Goal: Task Accomplishment & Management: Complete application form

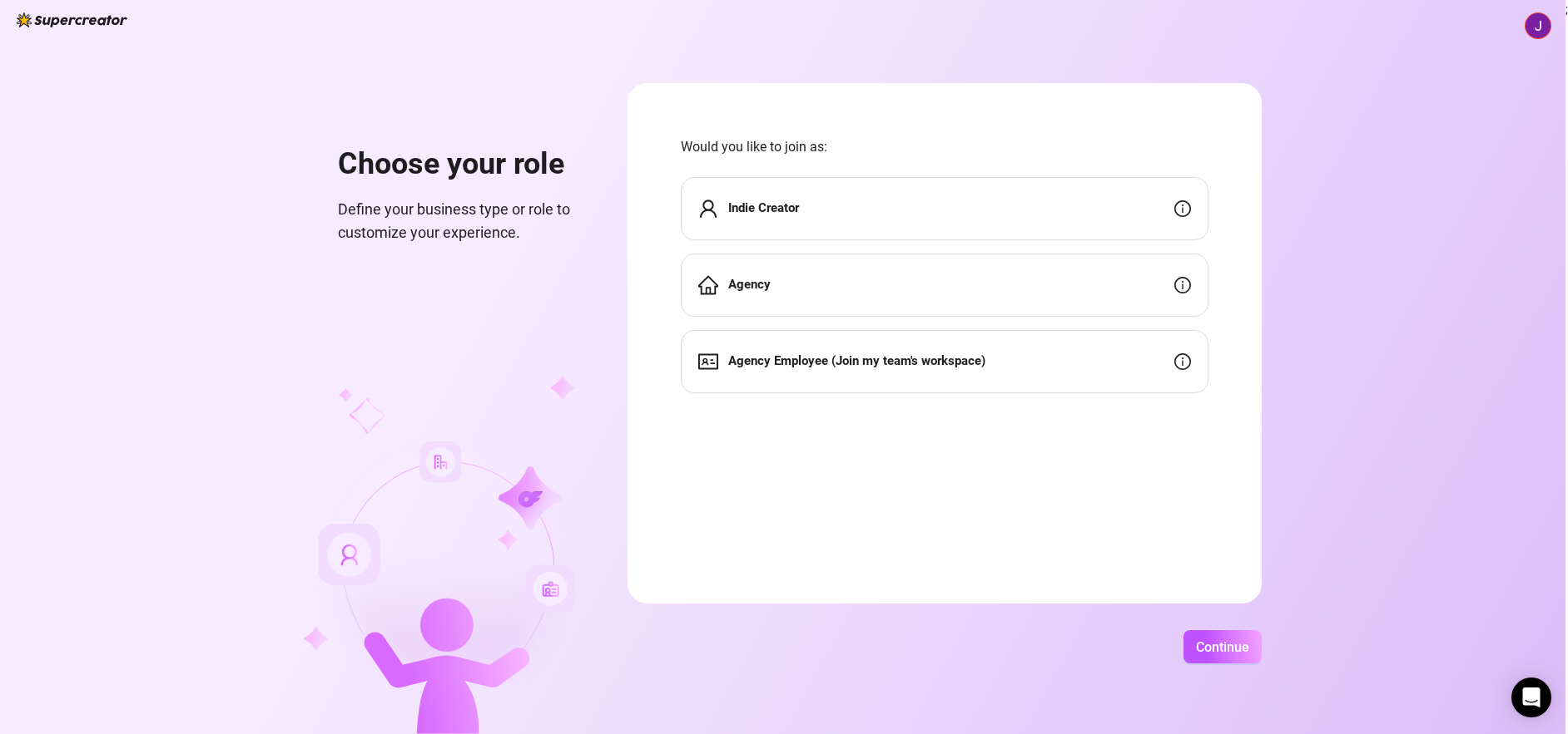
click at [823, 363] on strong "Agency Employee (Join my team's workspace)" at bounding box center [857, 361] width 257 height 15
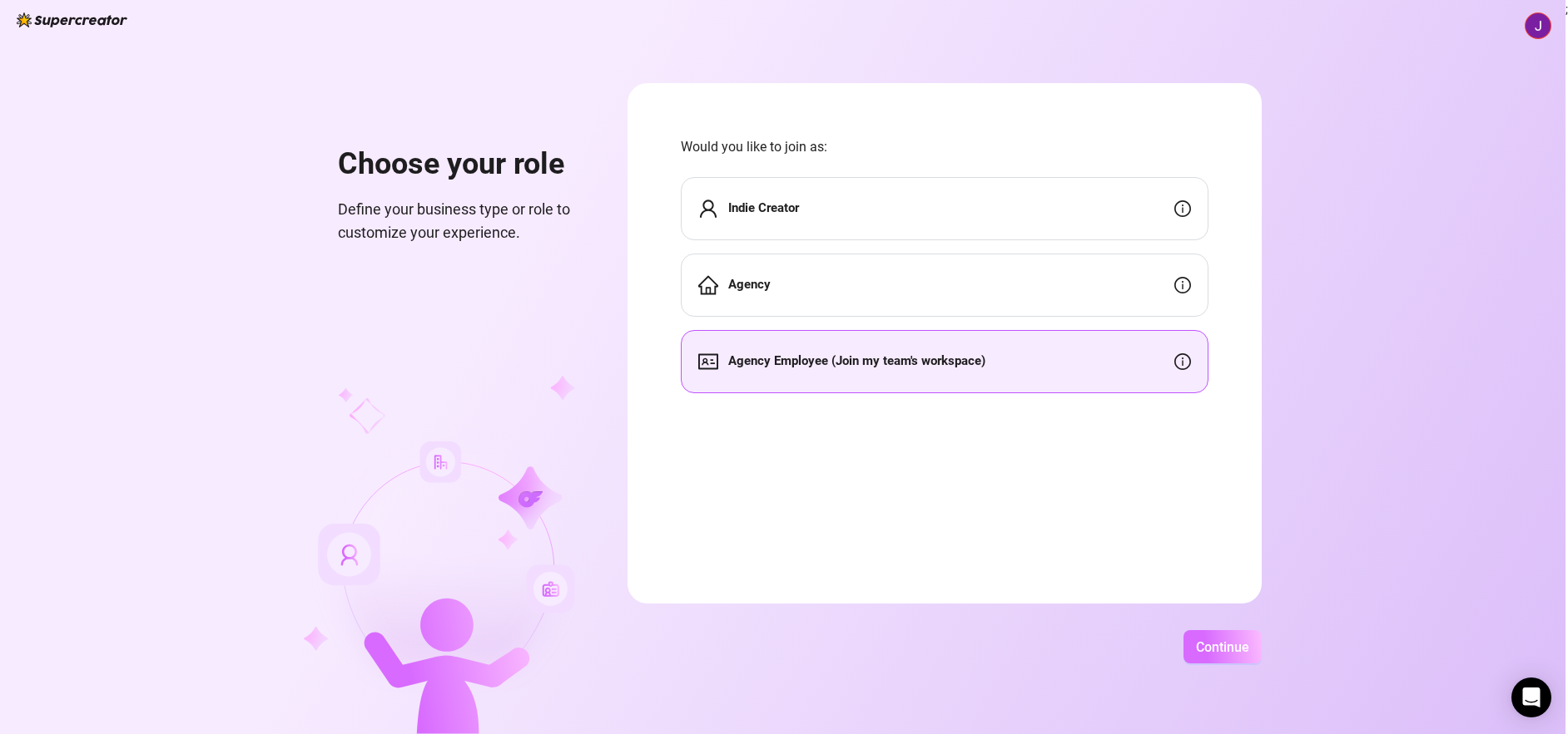
click at [1250, 647] on button "Continue" at bounding box center [1222, 647] width 78 height 33
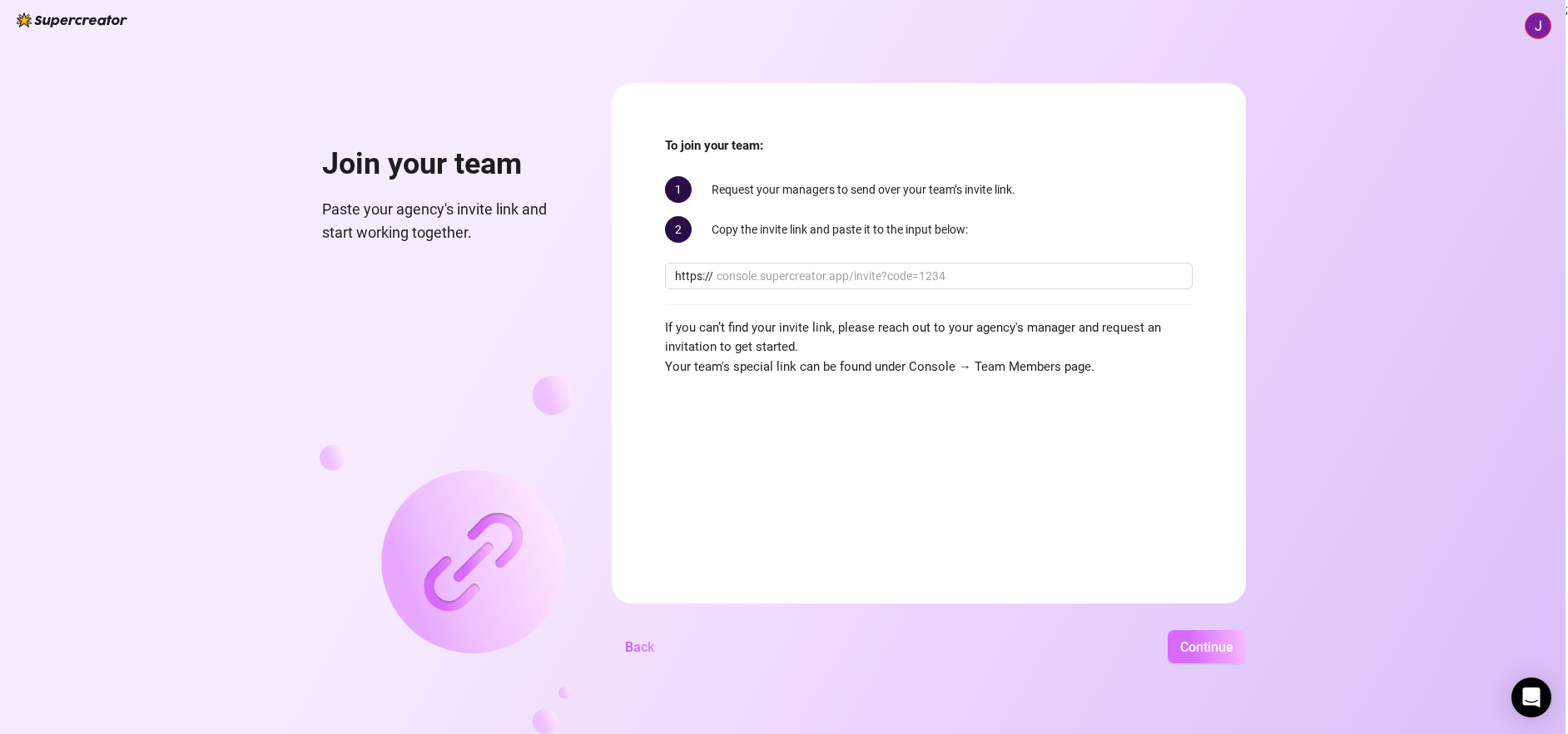
click at [1195, 635] on button "Continue" at bounding box center [1206, 647] width 78 height 33
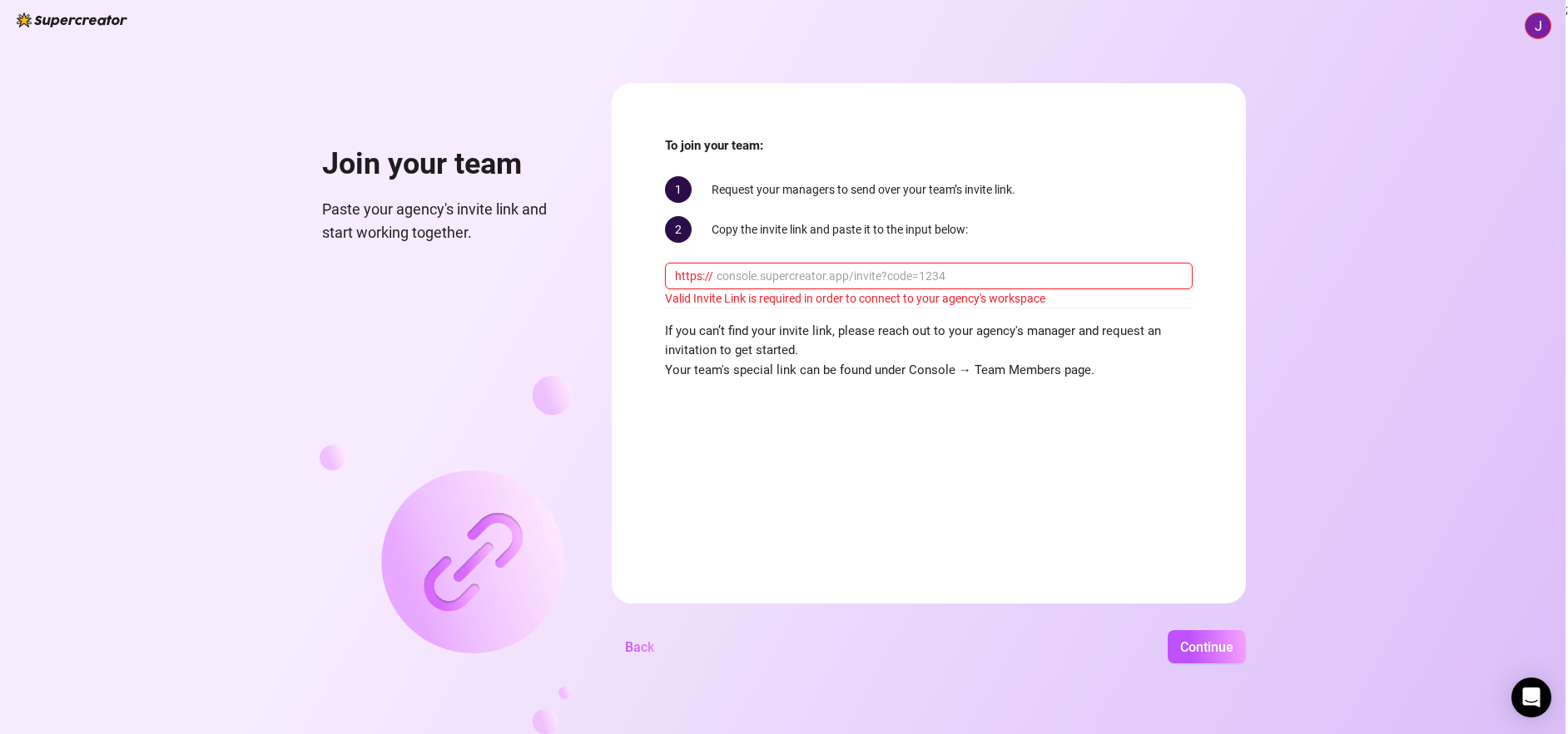
click at [793, 282] on input "text" at bounding box center [949, 277] width 466 height 19
paste input "http://console.supercreator.app/"
click at [1167, 630] on button "Continue" at bounding box center [1206, 647] width 78 height 33
click at [1192, 653] on span "Continue" at bounding box center [1206, 647] width 53 height 16
click at [1199, 644] on span "Continue" at bounding box center [1206, 647] width 53 height 16
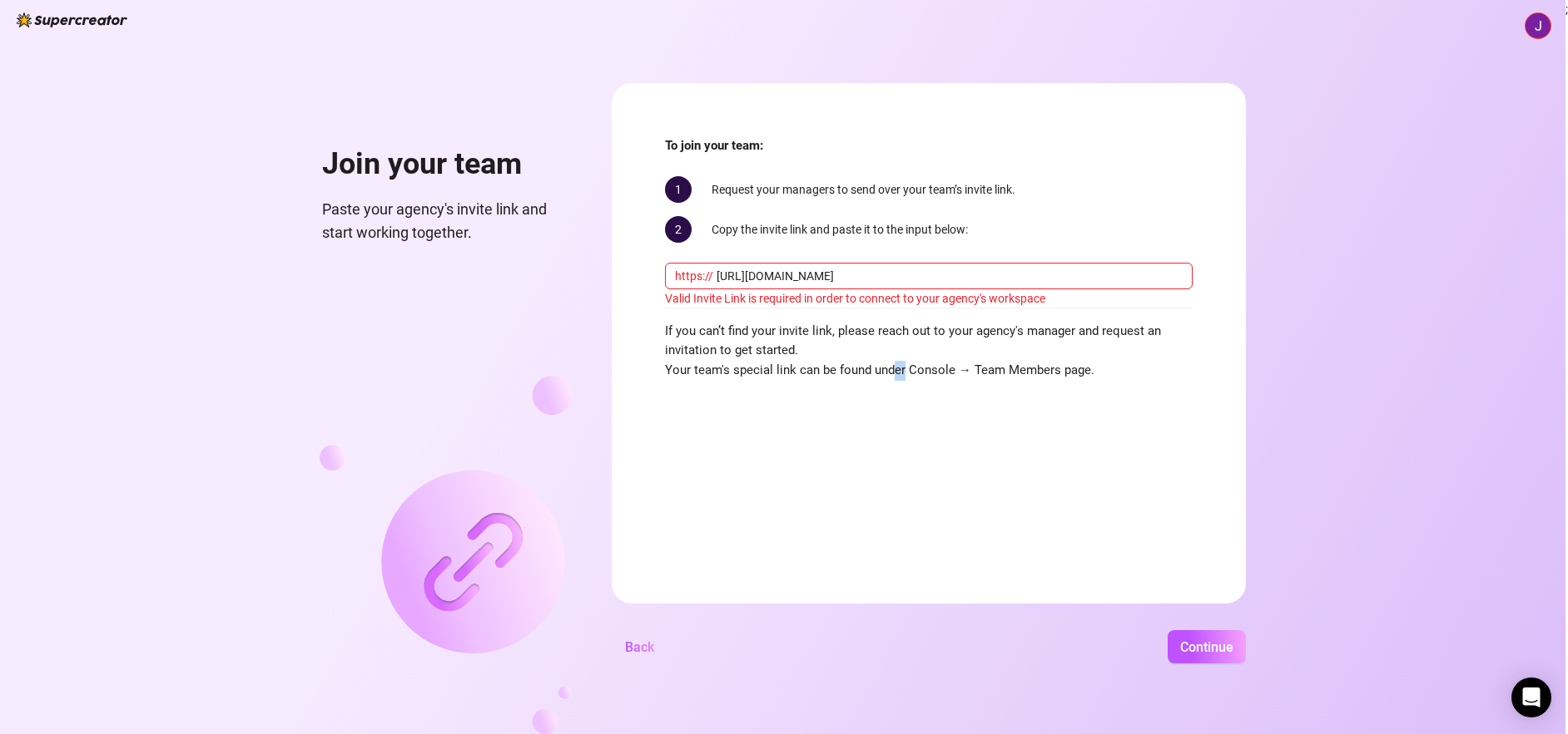
click at [893, 490] on form "To join your team: 1 Request your managers to send over your team’s invite link…" at bounding box center [928, 344] width 634 height 521
click at [934, 437] on form "To join your team: 1 Request your managers to send over your team’s invite link…" at bounding box center [928, 344] width 634 height 521
click at [935, 437] on form "To join your team: 1 Request your managers to send over your team’s invite link…" at bounding box center [928, 344] width 634 height 521
click at [1351, 241] on div "Join your team Paste your agency's invite link and start working together. To j…" at bounding box center [783, 367] width 1565 height 734
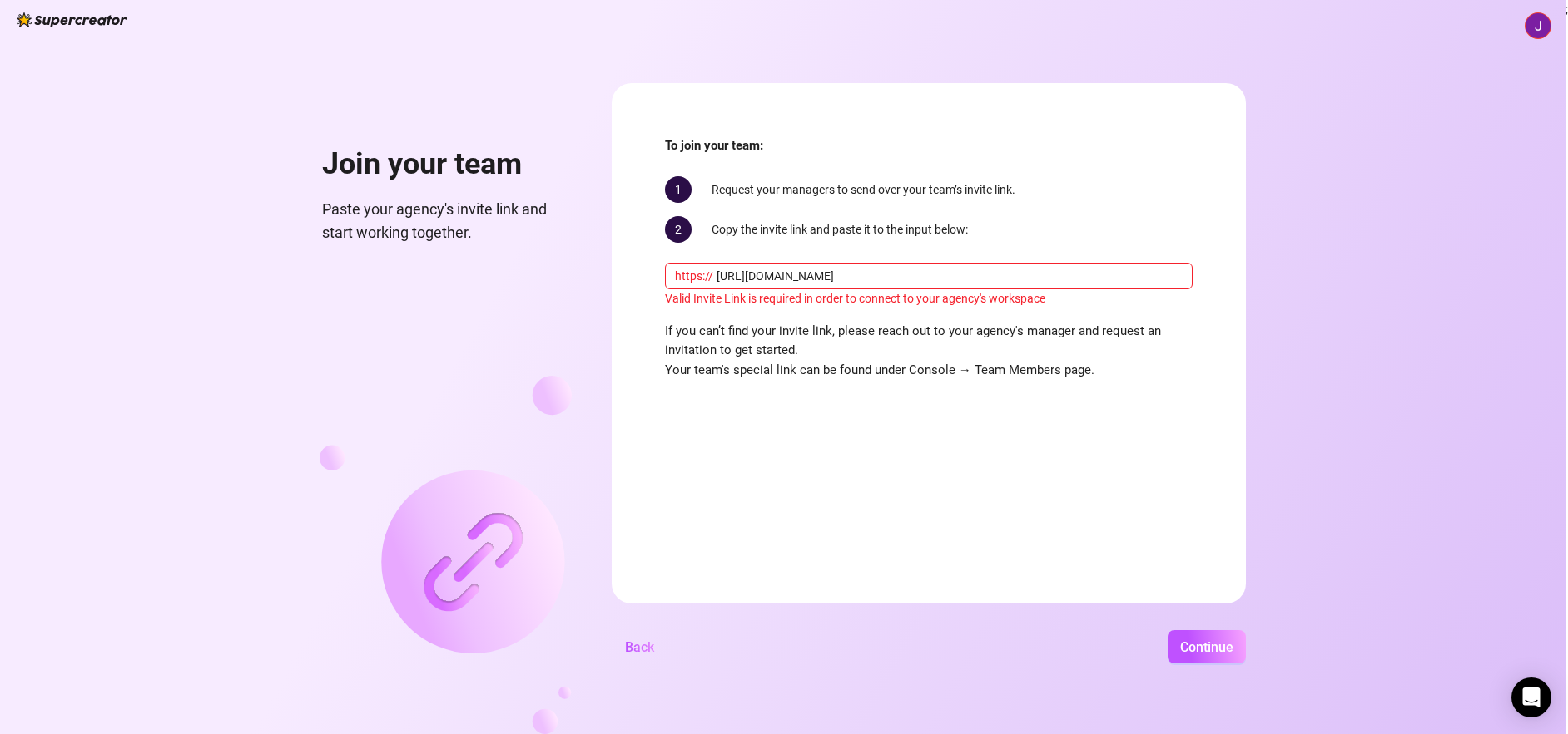
click at [313, 731] on div "Join your team Paste your agency's invite link and start working together. To j…" at bounding box center [783, 367] width 1565 height 734
click at [670, 227] on span "2" at bounding box center [677, 229] width 26 height 26
click at [902, 271] on input "http://console.supercreator.app/" at bounding box center [949, 277] width 466 height 19
type input "console.supercreator.app"
click at [1207, 663] on button "Continue" at bounding box center [1206, 647] width 78 height 33
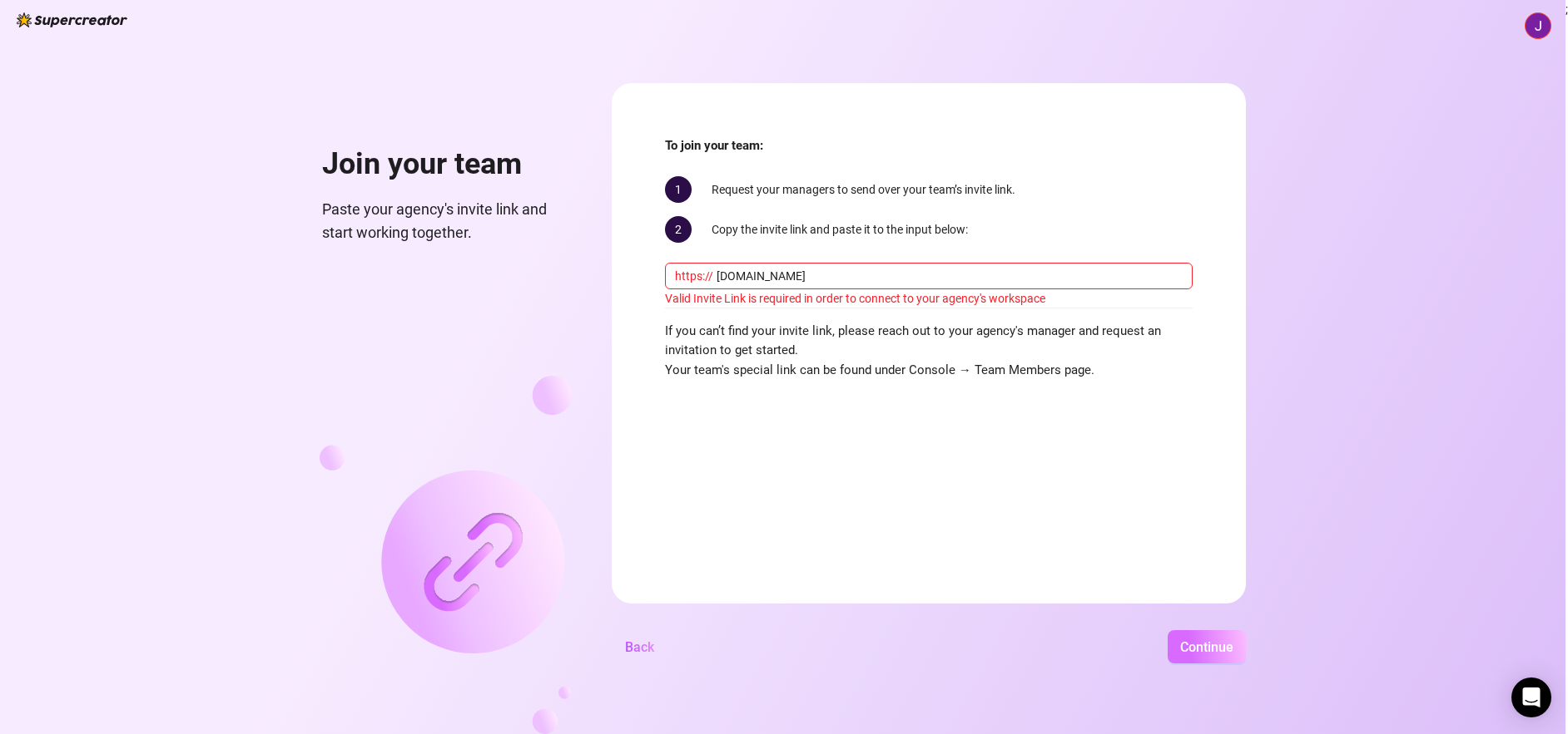
click at [1191, 656] on button "Continue" at bounding box center [1206, 647] width 78 height 33
click at [928, 690] on div "Join your team Paste your agency's invite link and start working together. To j…" at bounding box center [783, 367] width 1565 height 734
click at [1055, 469] on form "To join your team: 1 Request your managers to send over your team’s invite link…" at bounding box center [928, 344] width 634 height 521
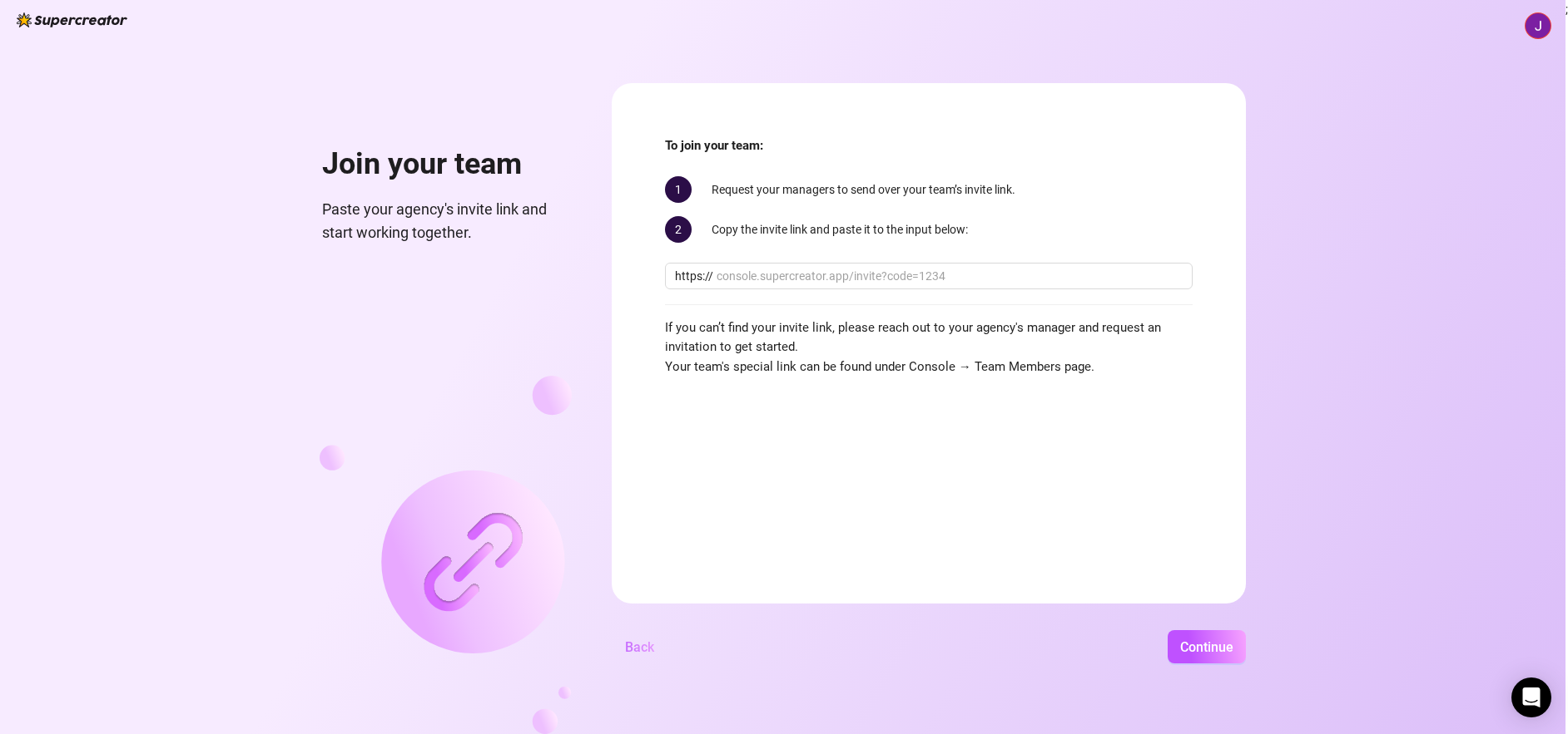
click at [625, 647] on span "Back" at bounding box center [639, 647] width 29 height 16
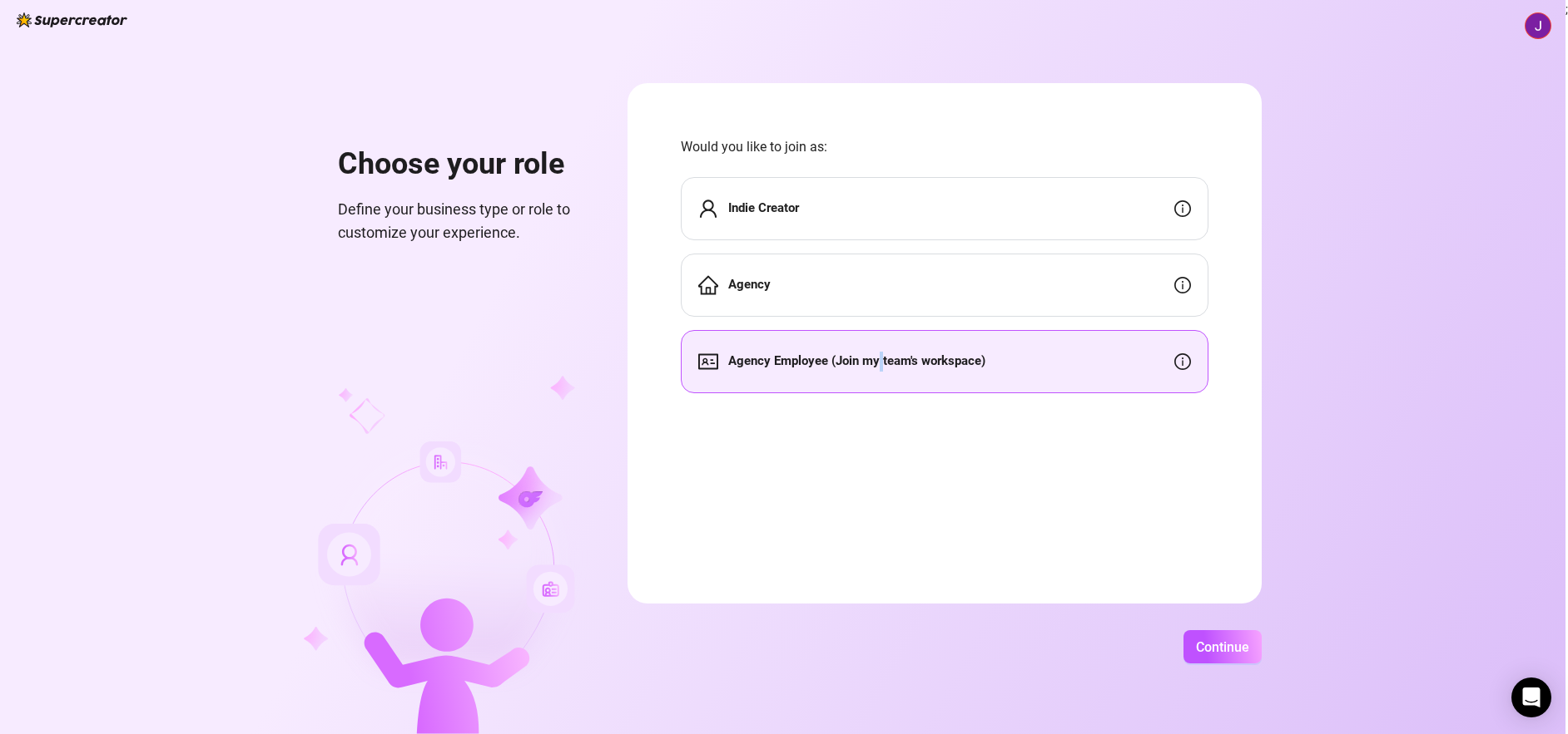
click at [882, 481] on form "Would you like to join as: Indie Creator Agency Agency Employee (Join my team's…" at bounding box center [944, 344] width 634 height 521
click at [964, 456] on form "Would you like to join as: Indie Creator Agency Agency Employee (Join my team's…" at bounding box center [944, 344] width 634 height 521
drag, startPoint x: 1233, startPoint y: 680, endPoint x: 1230, endPoint y: 659, distance: 21.2
click at [1230, 660] on div "Choose your role Define your business type or role to customize your experience…" at bounding box center [783, 367] width 1565 height 734
click at [1230, 659] on button "Continue" at bounding box center [1222, 647] width 78 height 33
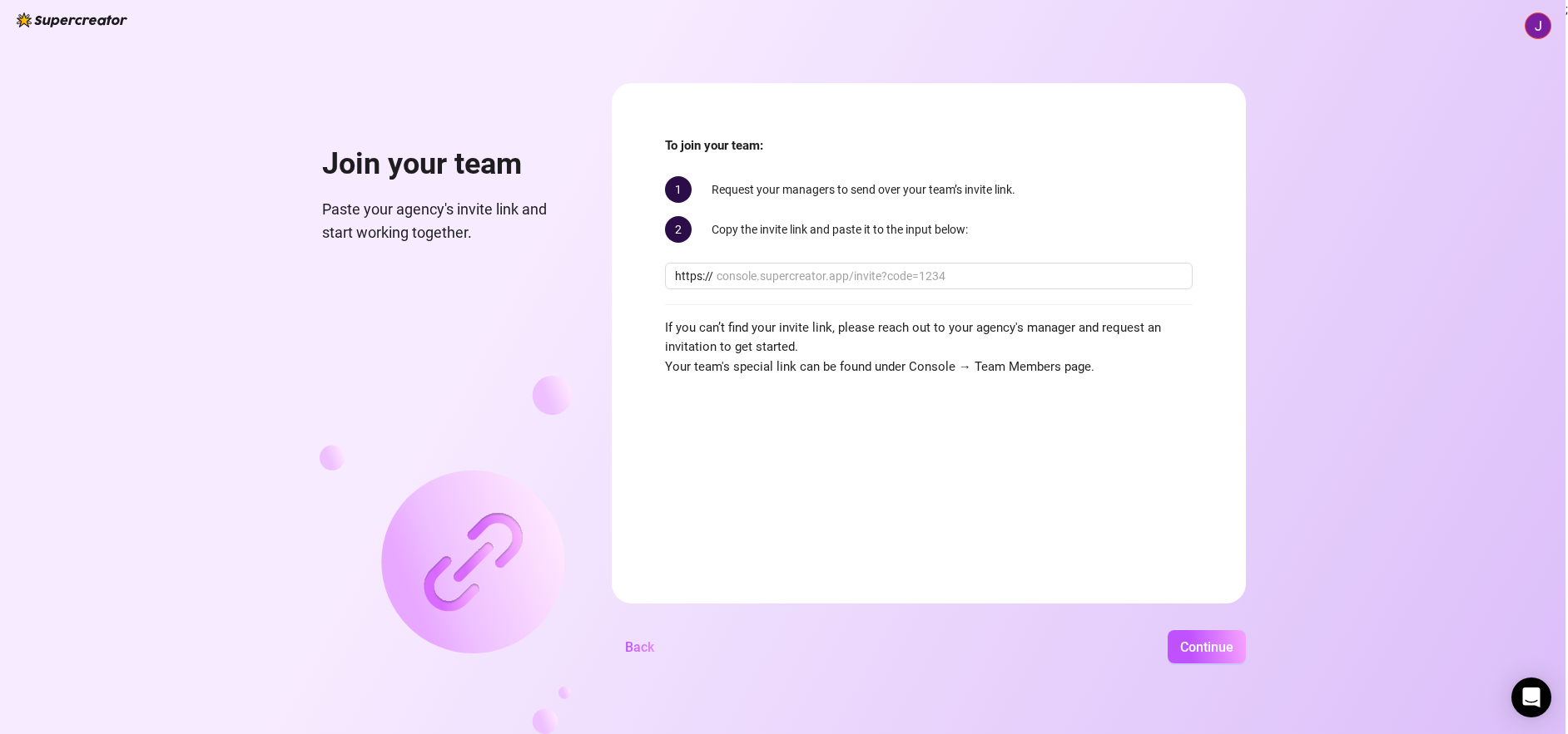
drag, startPoint x: 1119, startPoint y: 403, endPoint x: 1098, endPoint y: 389, distance: 25.2
click at [1119, 403] on form "To join your team: 1 Request your managers to send over your team’s invite link…" at bounding box center [928, 344] width 634 height 521
click at [957, 270] on input "text" at bounding box center [949, 277] width 466 height 19
paste input "console.supercreator.app/invite?code=NzzzyvMMIXOx9VZtxpHHRP3XqFq2&workspace=Pre…"
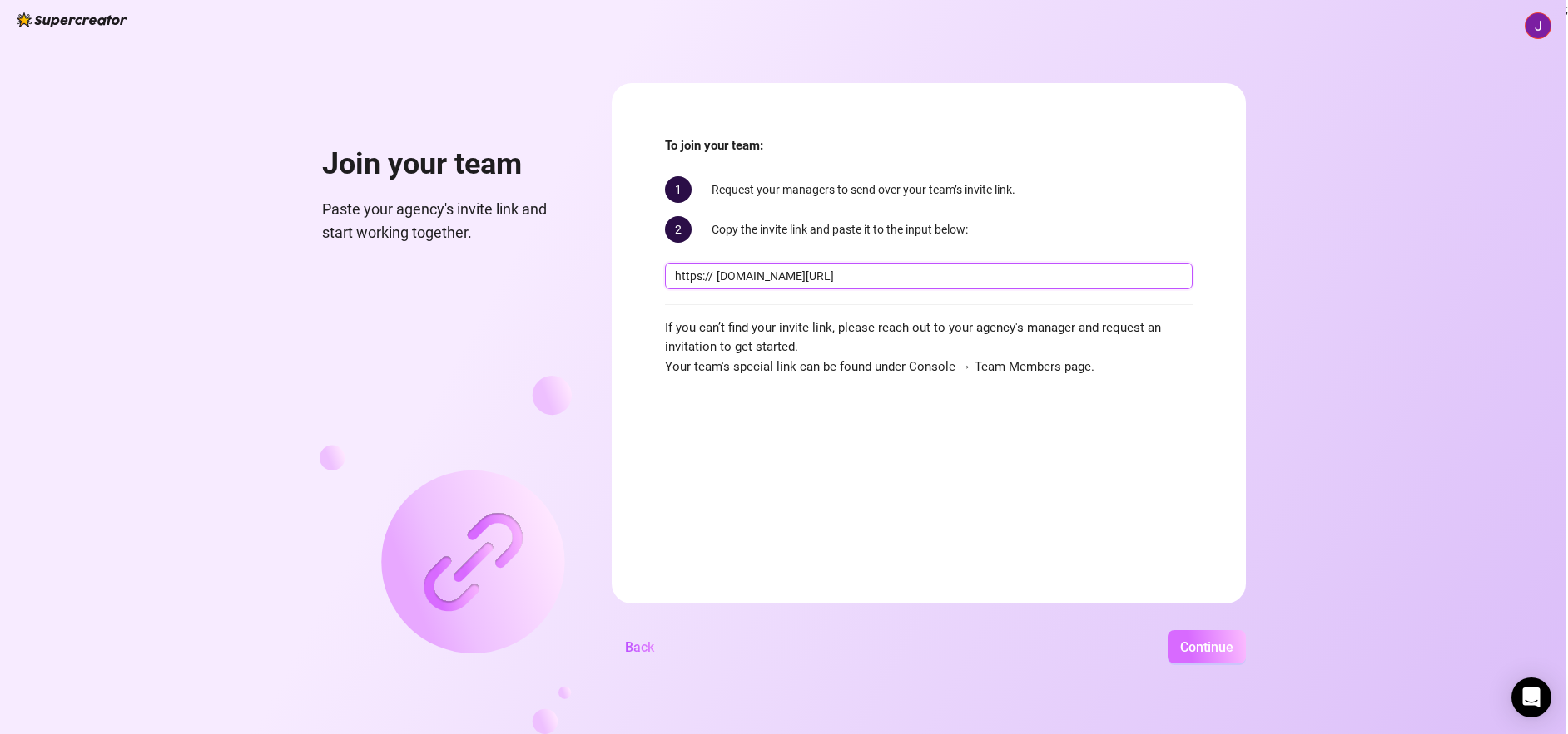
type input "console.supercreator.app/invite?code=NzzzyvMMIXOx9VZtxpHHRP3XqFq2&workspace=Pre…"
click at [1182, 642] on span "Continue" at bounding box center [1206, 647] width 53 height 16
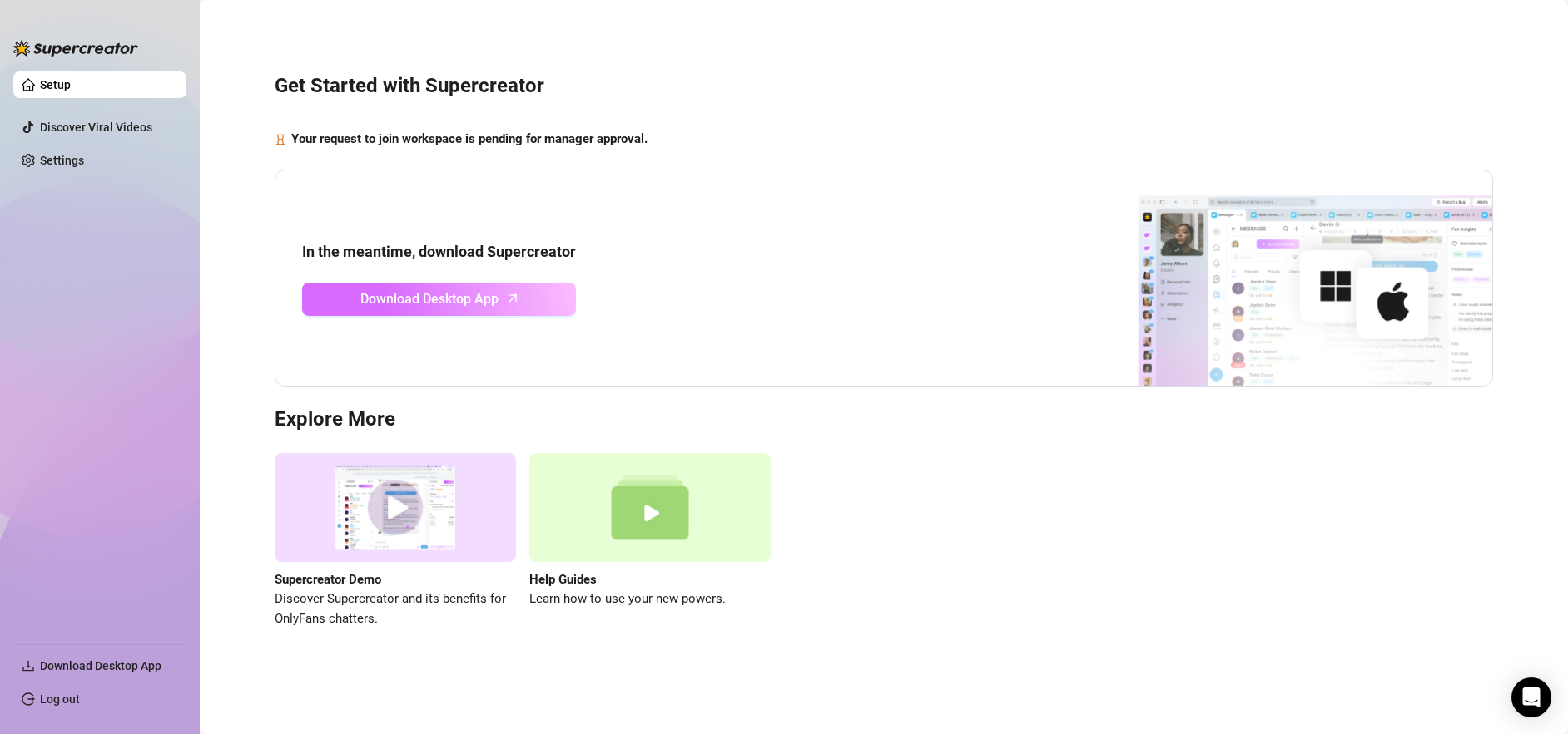
click at [441, 297] on span "Download Desktop App" at bounding box center [429, 299] width 138 height 21
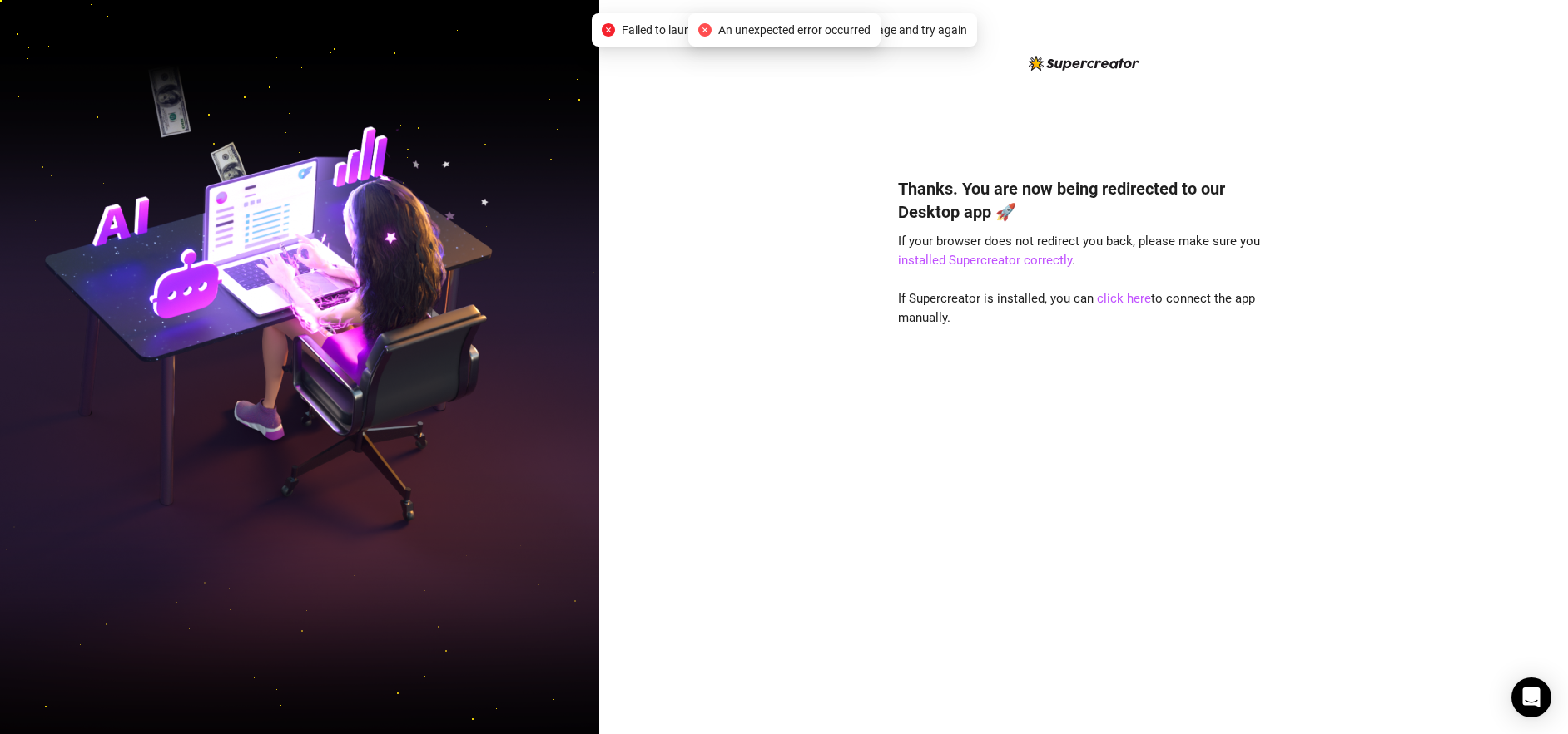
drag, startPoint x: 851, startPoint y: 283, endPoint x: 945, endPoint y: 305, distance: 96.5
click at [853, 283] on div "Thanks. You are now being redirected to our Desktop app 🚀 If your browser does …" at bounding box center [1083, 367] width 969 height 734
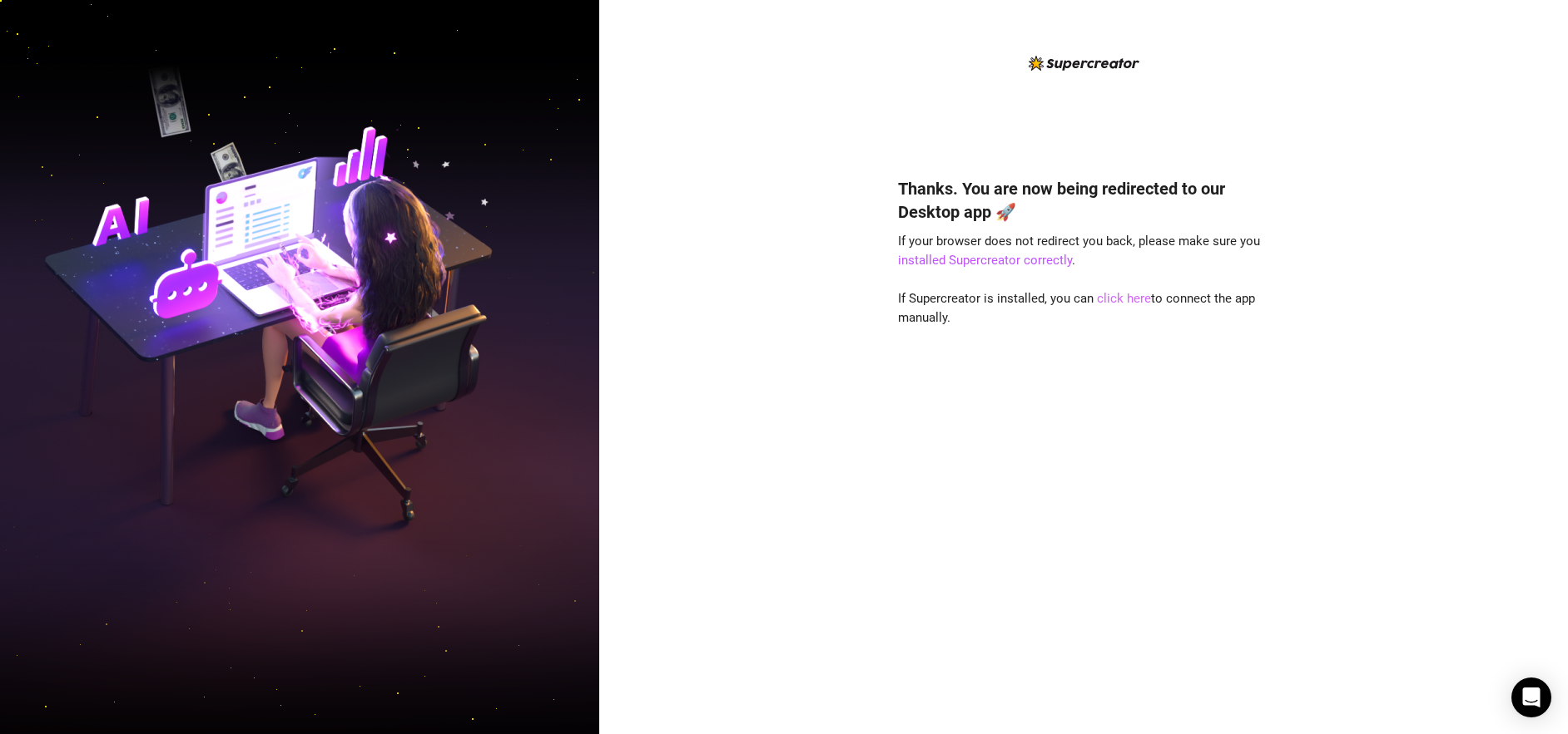
click at [1116, 300] on link "click here" at bounding box center [1124, 299] width 54 height 15
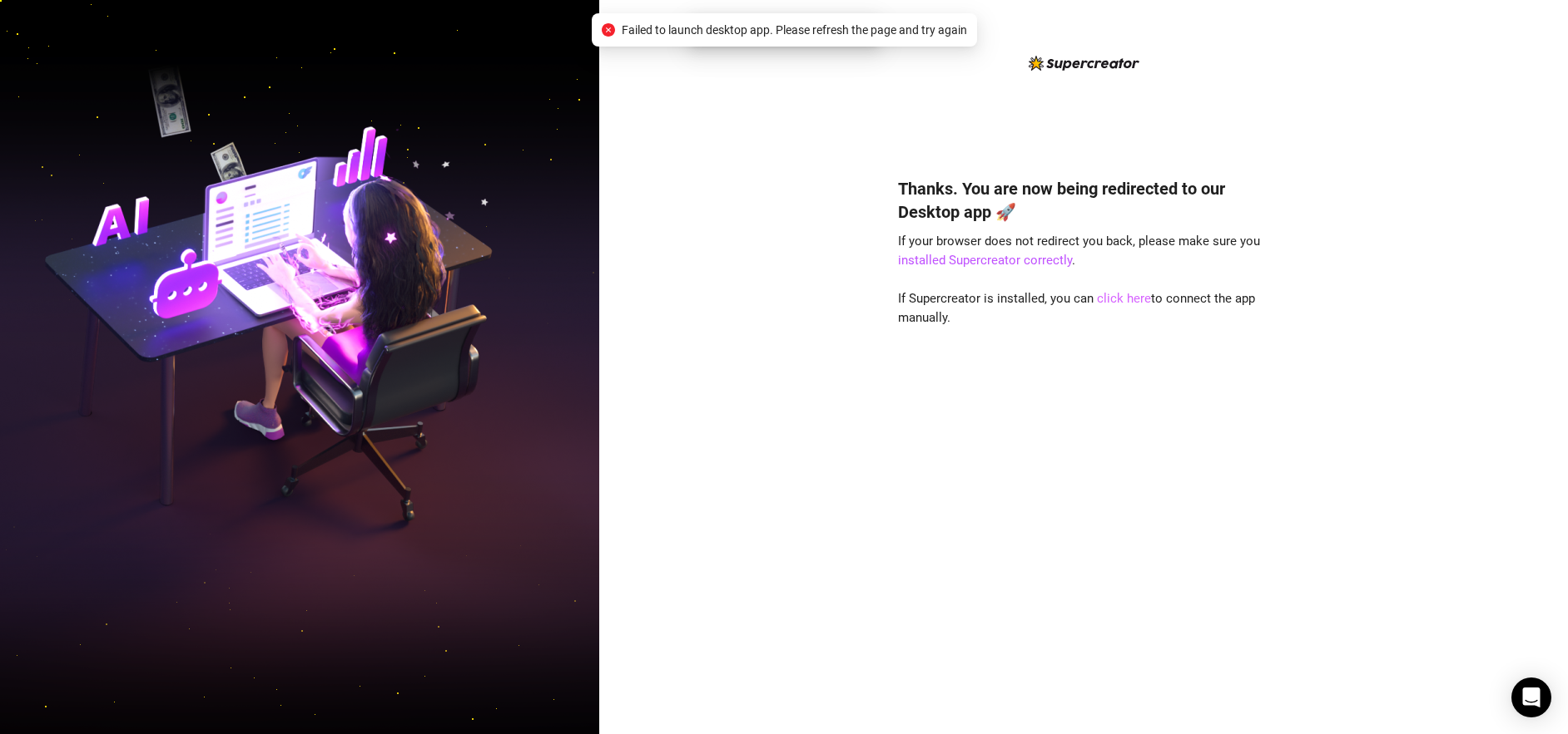
click at [1116, 300] on link "click here" at bounding box center [1124, 299] width 54 height 15
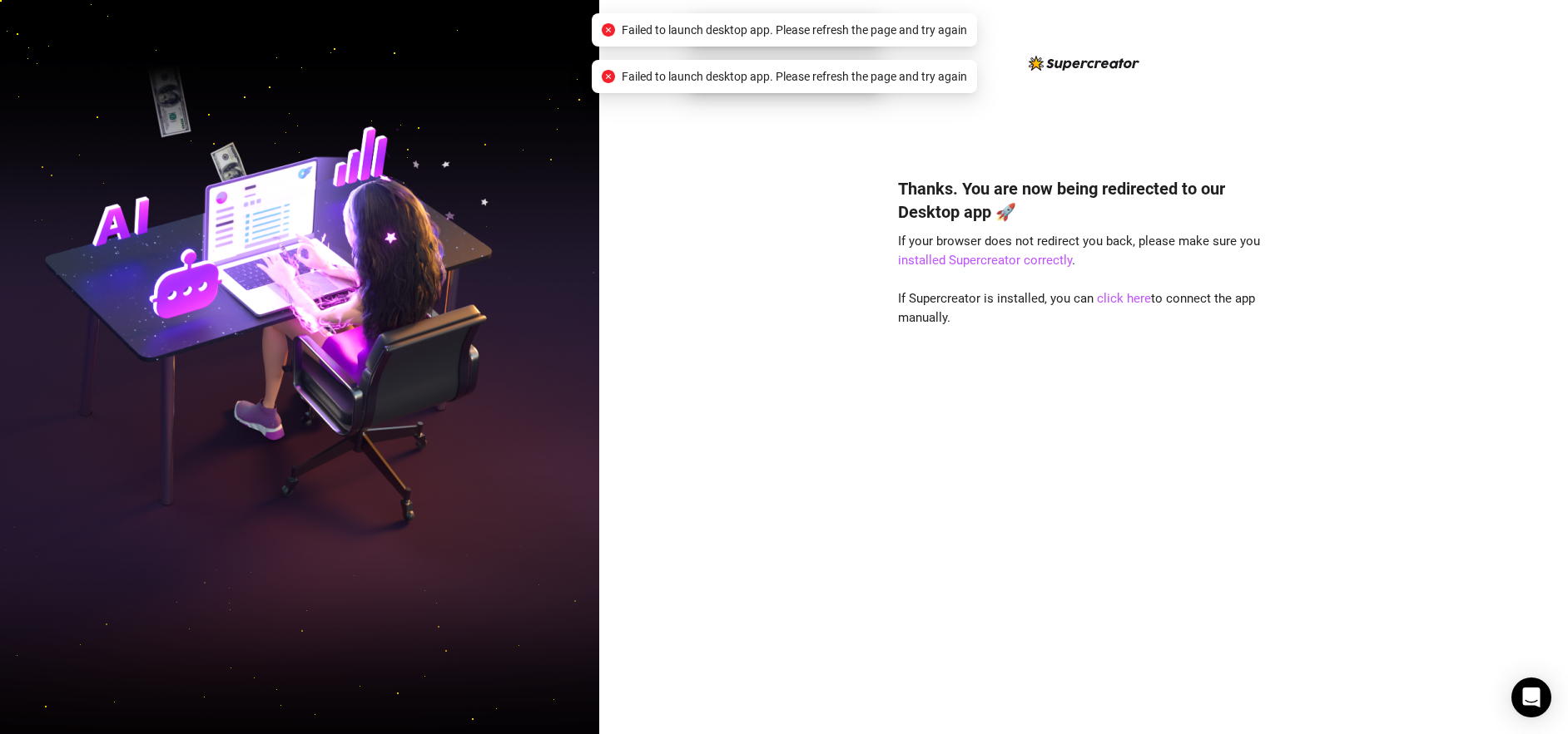
click at [860, 330] on div "Thanks. You are now being redirected to our Desktop app 🚀 If your browser does …" at bounding box center [1083, 367] width 969 height 734
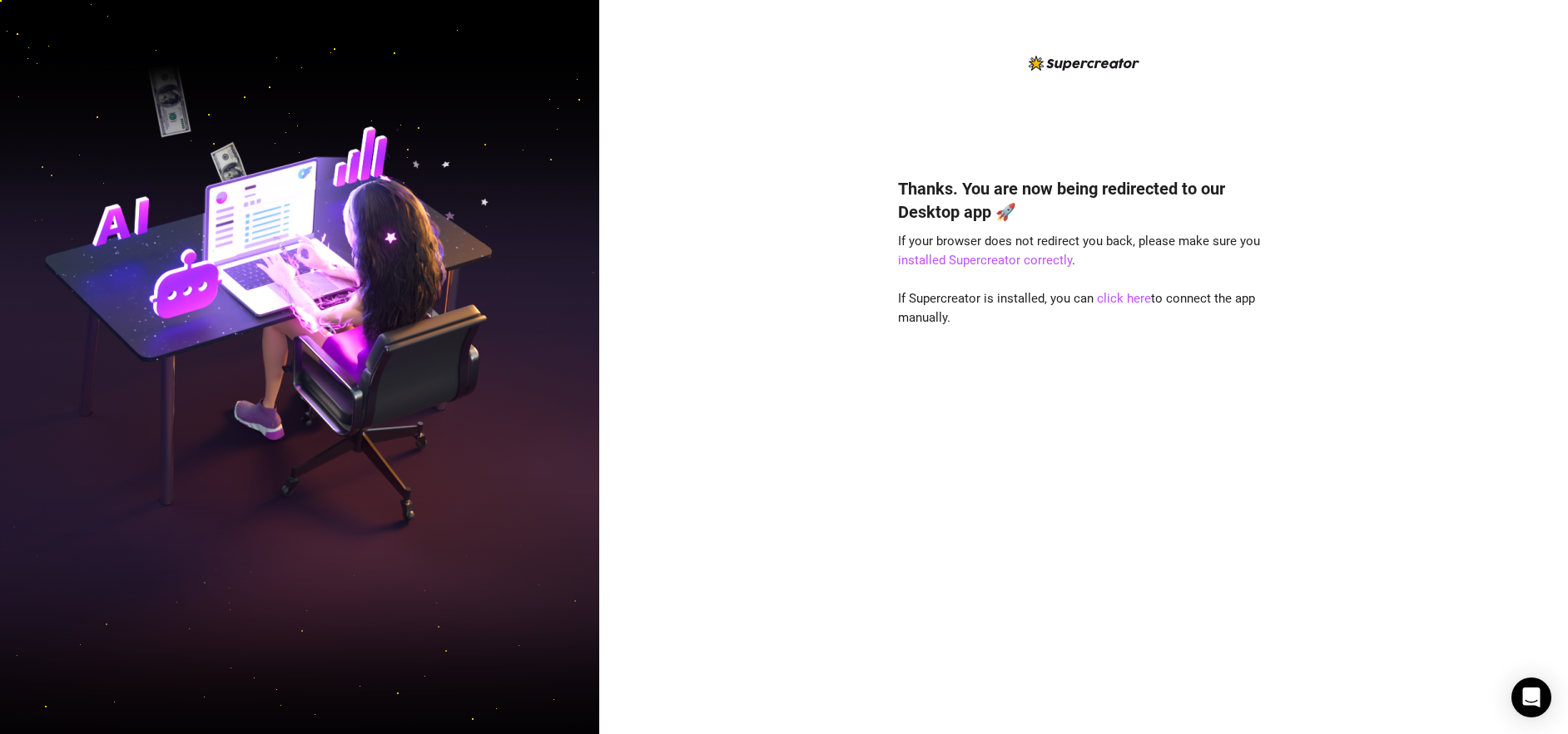
click at [1474, 429] on div "Thanks. You are now being redirected to our Desktop app 🚀 If your browser does …" at bounding box center [1083, 367] width 969 height 734
click at [1112, 294] on link "click here" at bounding box center [1124, 299] width 54 height 15
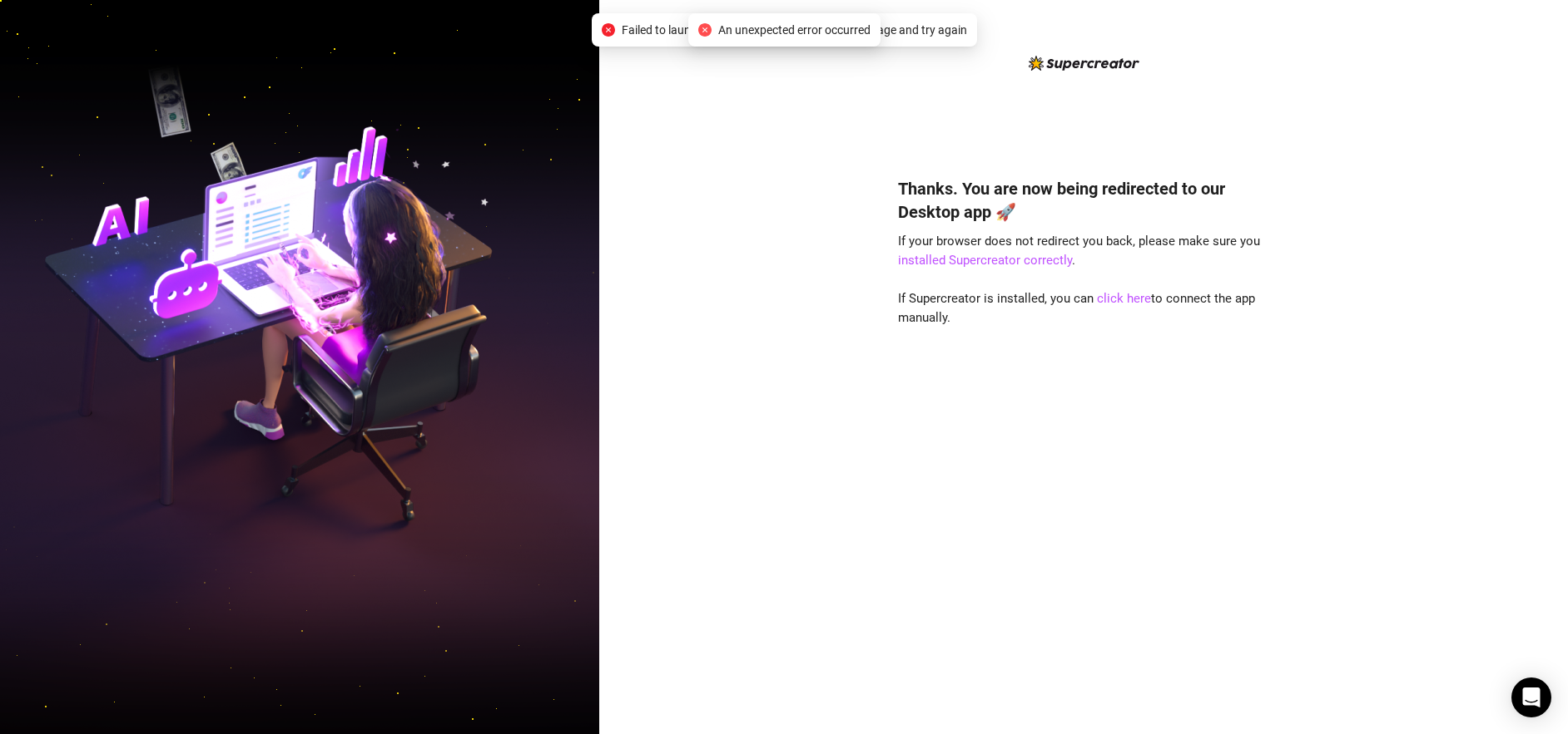
click at [1109, 284] on div "Thanks. You are now being redirected to our Desktop app 🚀 If your browser does …" at bounding box center [1083, 431] width 371 height 553
click at [1113, 298] on link "click here" at bounding box center [1124, 299] width 54 height 15
click at [1018, 261] on link "installed Supercreator correctly" at bounding box center [985, 261] width 174 height 15
click at [808, 164] on div "Thanks. You are now being redirected to our Desktop app 🚀 If your browser does …" at bounding box center [1083, 367] width 969 height 734
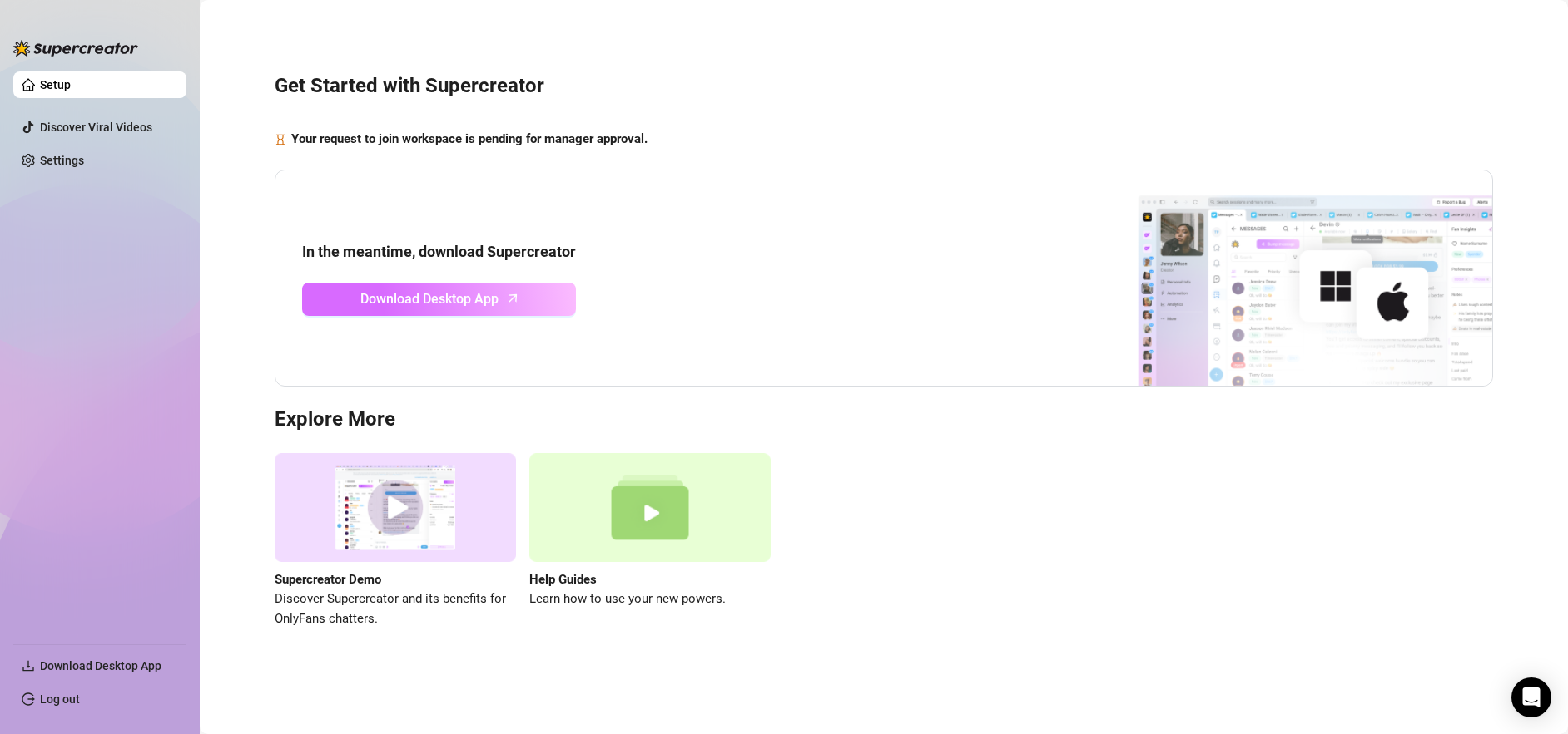
click at [368, 304] on span "Download Desktop App" at bounding box center [429, 299] width 138 height 21
